Goal: Find specific page/section: Find specific page/section

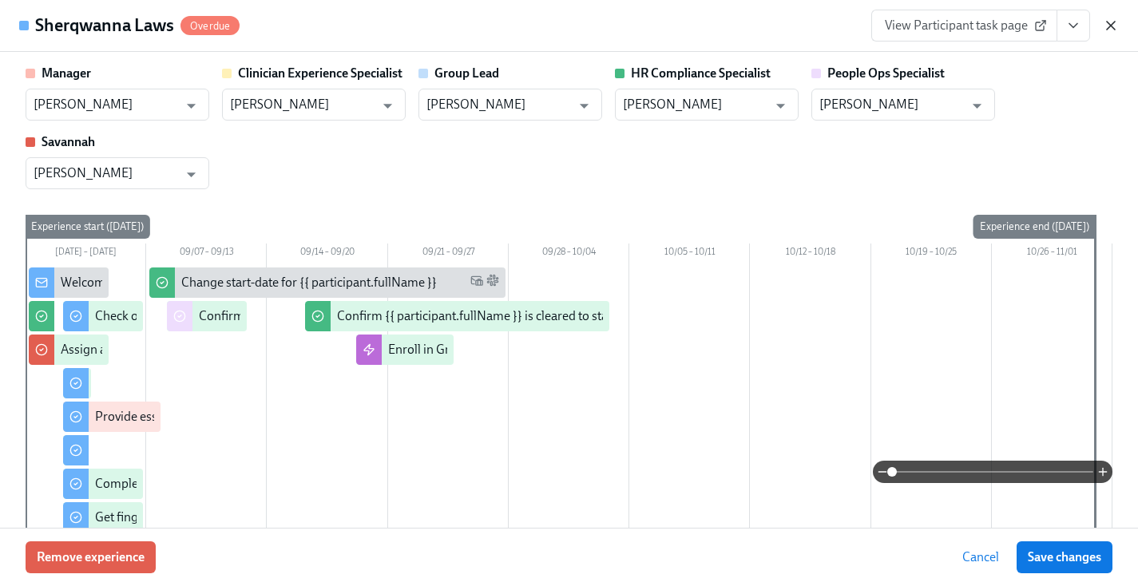
scroll to position [409, 0]
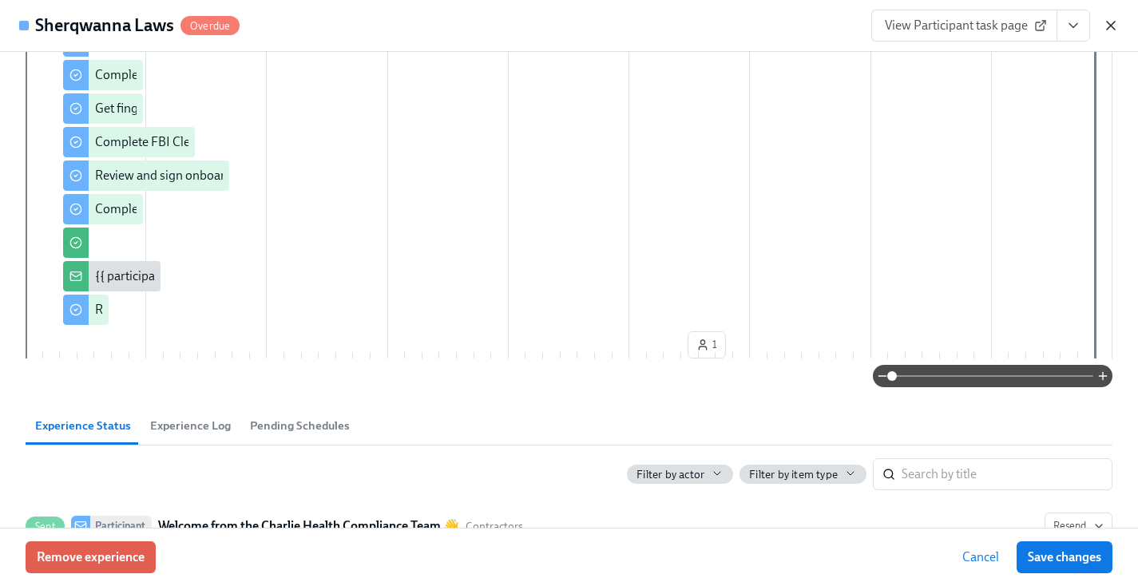
click at [1114, 28] on icon "button" at bounding box center [1111, 26] width 8 height 8
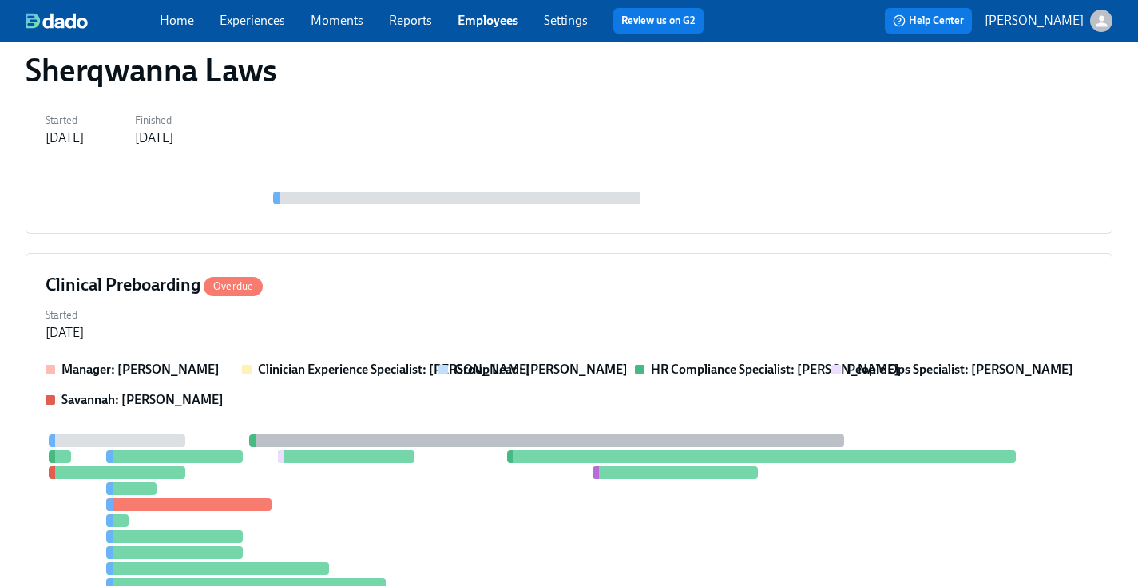
click at [486, 22] on link "Employees" at bounding box center [488, 20] width 61 height 15
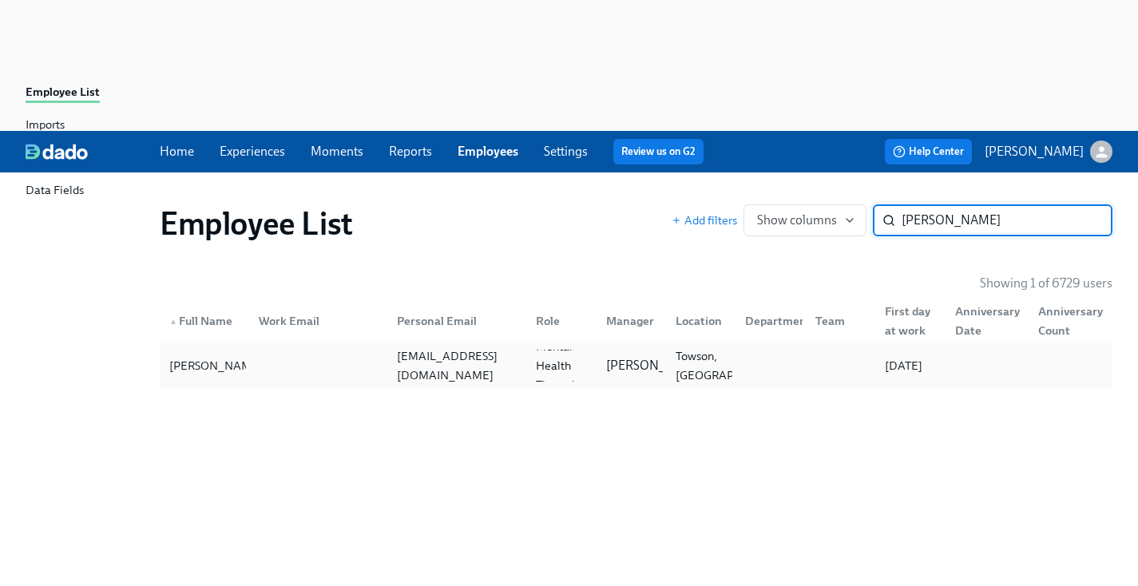
type input "[PERSON_NAME]"
click at [423, 343] on div "[PERSON_NAME] [EMAIL_ADDRESS][DOMAIN_NAME] Licensed Mental Health Therapist ([U…" at bounding box center [636, 365] width 953 height 45
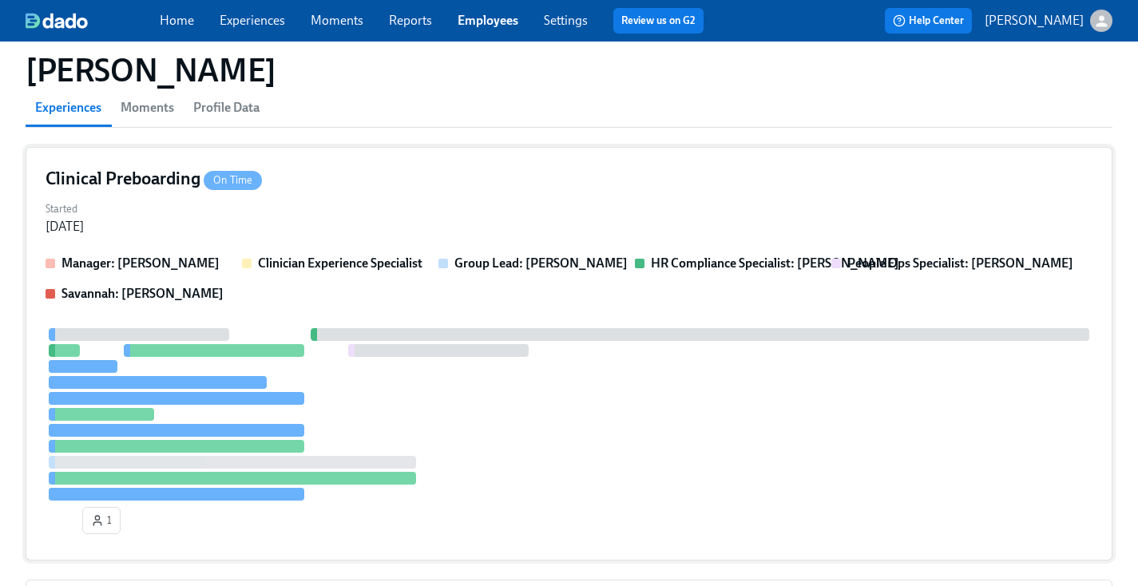
scroll to position [245, 0]
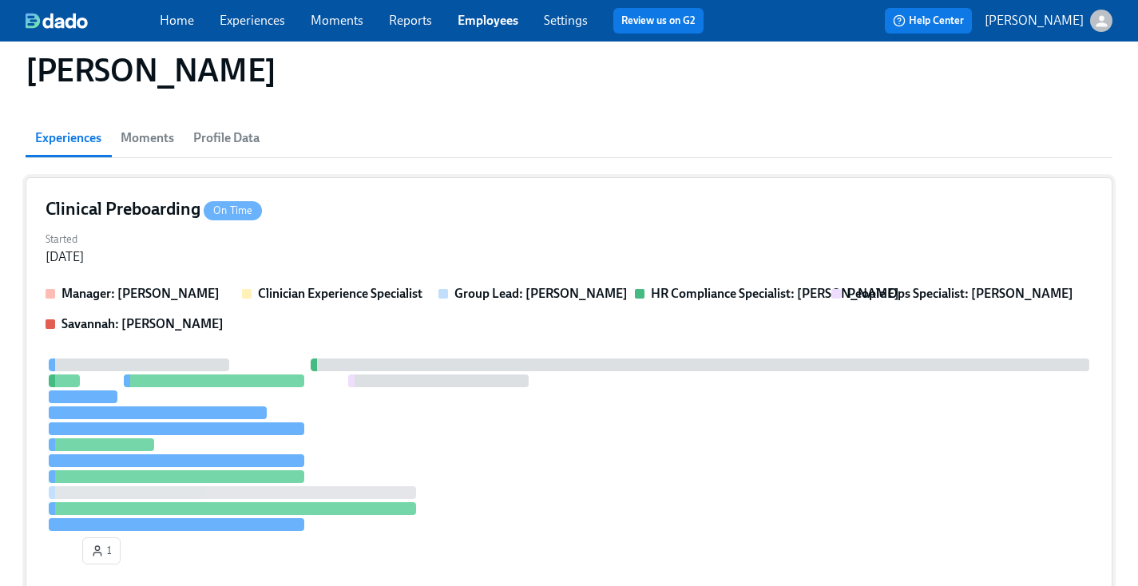
click at [545, 359] on div at bounding box center [569, 445] width 1047 height 173
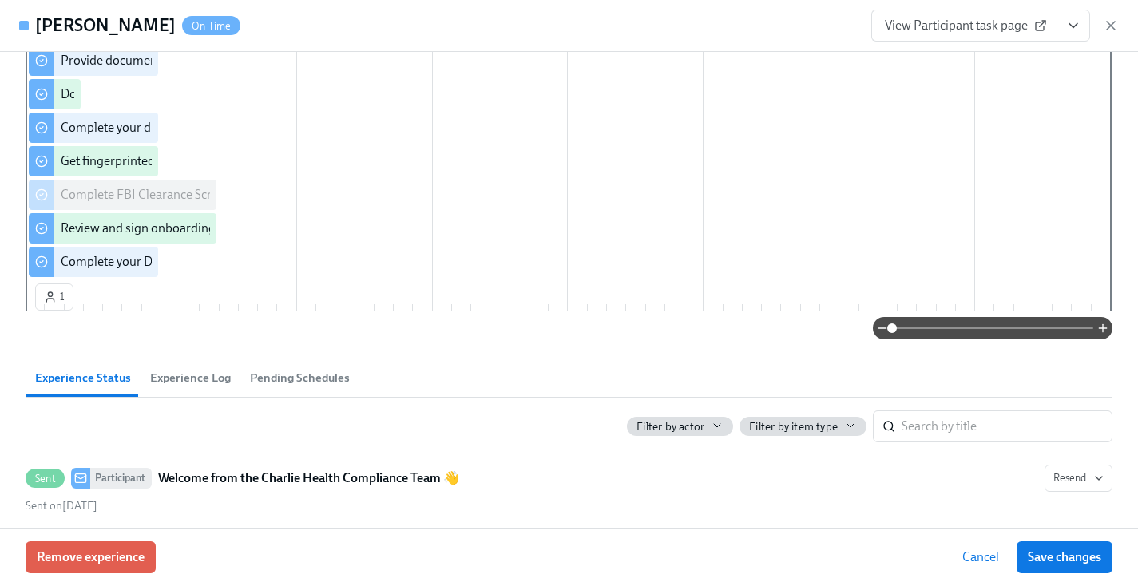
scroll to position [0, 0]
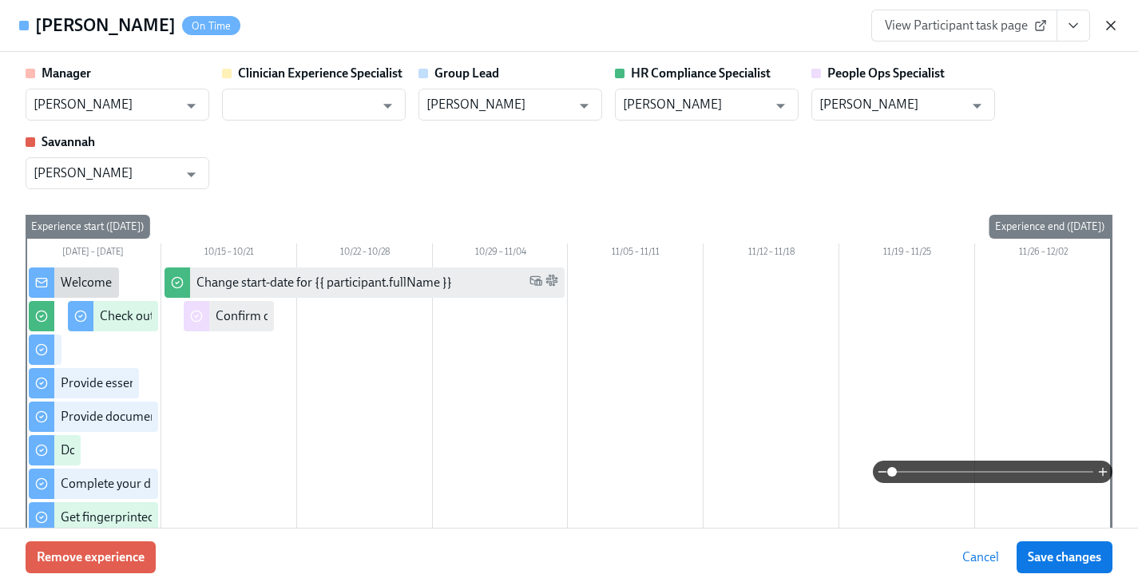
click at [1109, 22] on icon "button" at bounding box center [1111, 26] width 16 height 16
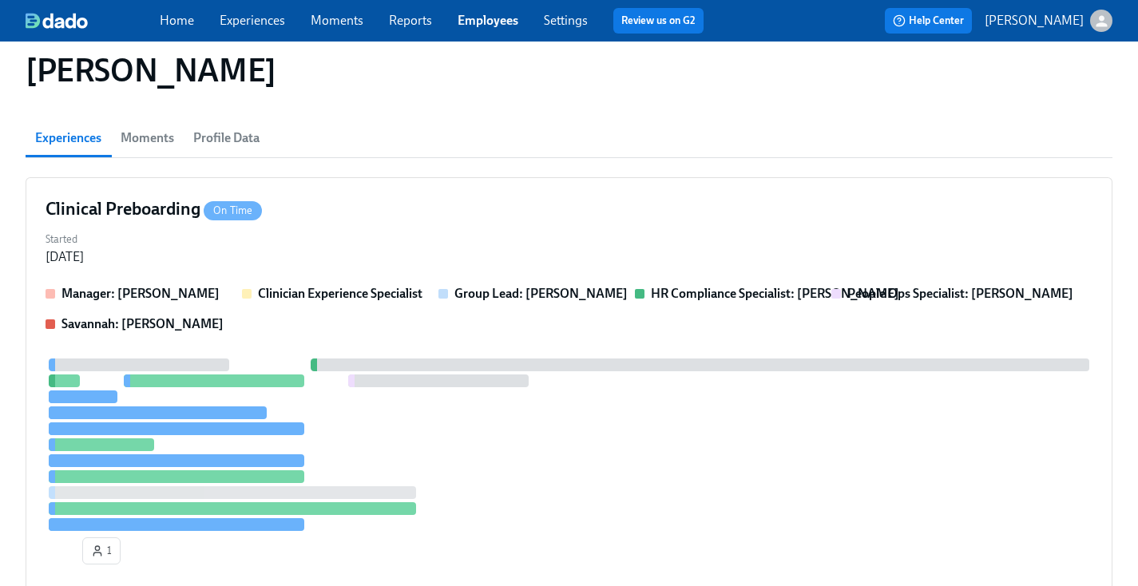
click at [490, 19] on link "Employees" at bounding box center [488, 20] width 61 height 15
